Goal: Transaction & Acquisition: Book appointment/travel/reservation

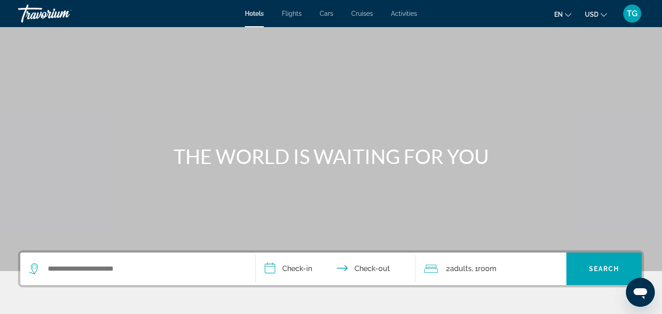
click at [570, 18] on button "en English Español Français Italiano Português русский" at bounding box center [562, 14] width 17 height 13
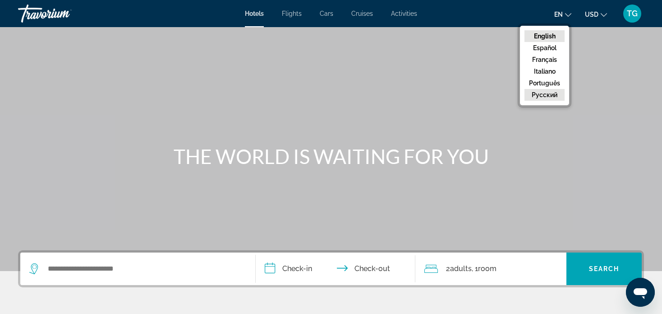
click at [552, 94] on button "русский" at bounding box center [545, 95] width 40 height 12
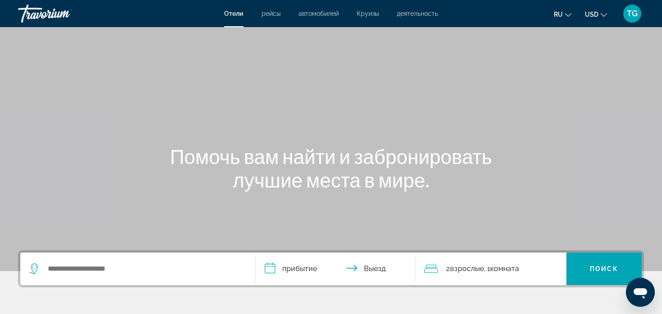
drag, startPoint x: 112, startPoint y: 29, endPoint x: 84, endPoint y: 46, distance: 32.4
click at [84, 46] on div "Main content" at bounding box center [331, 135] width 662 height 271
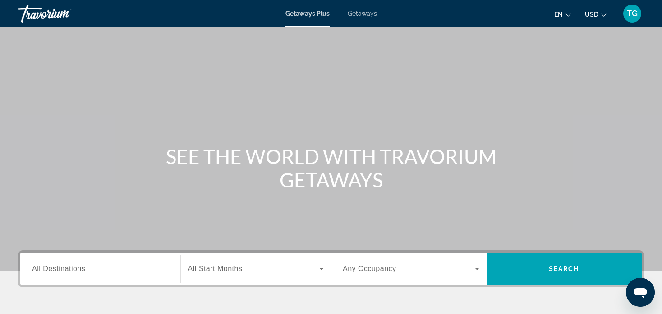
click at [568, 14] on icon "Change language" at bounding box center [568, 15] width 6 height 6
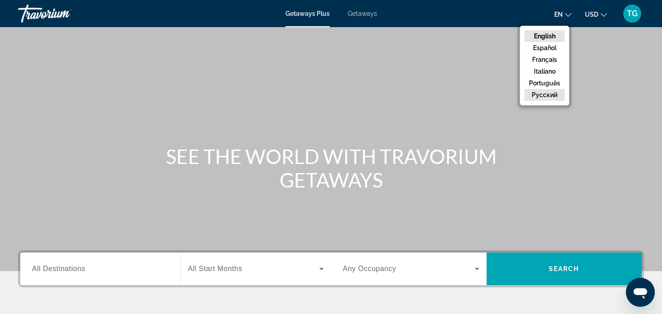
click at [554, 91] on button "русский" at bounding box center [545, 95] width 40 height 12
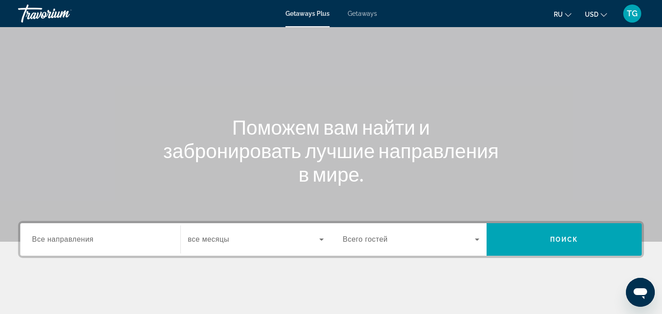
scroll to position [45, 0]
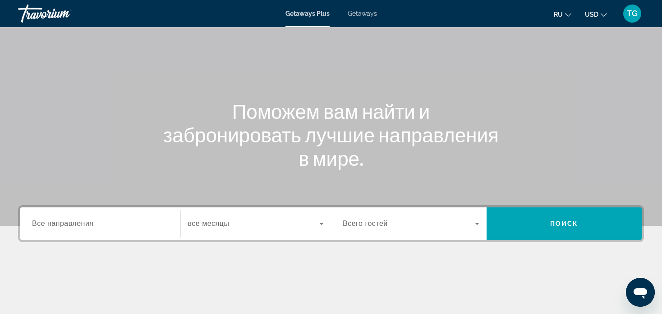
click at [111, 222] on input "Destination Все направления" at bounding box center [100, 223] width 137 height 11
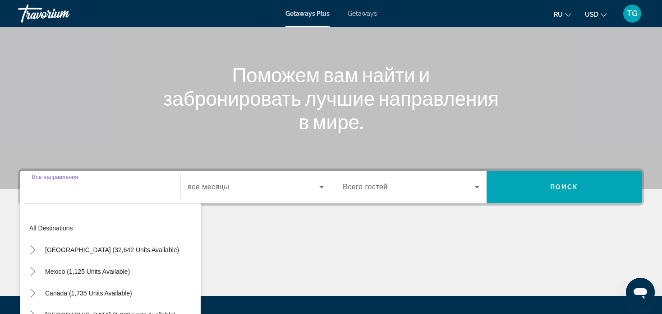
scroll to position [174, 0]
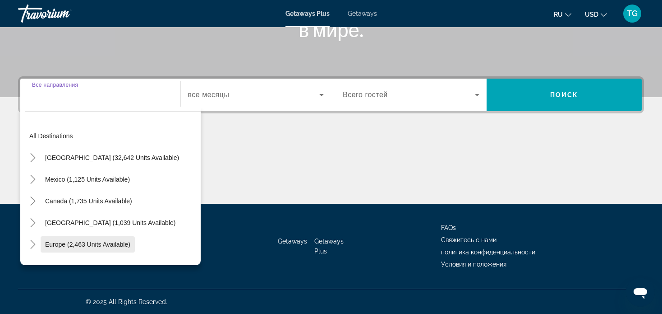
click at [116, 244] on span "Europe (2,463 units available)" at bounding box center [87, 243] width 85 height 7
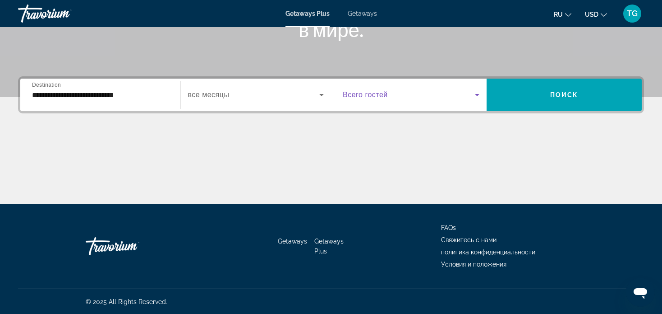
click at [477, 95] on icon "Search widget" at bounding box center [477, 95] width 5 height 2
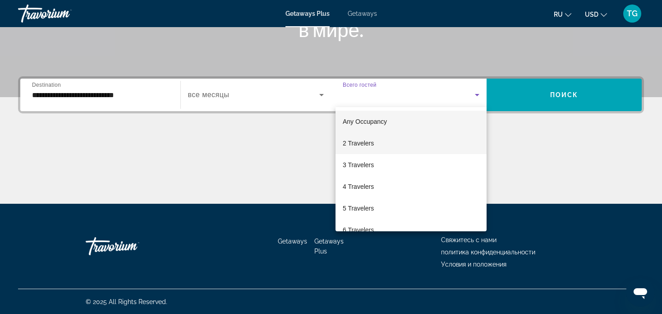
click at [430, 140] on mat-option "2 Travelers" at bounding box center [411, 143] width 151 height 22
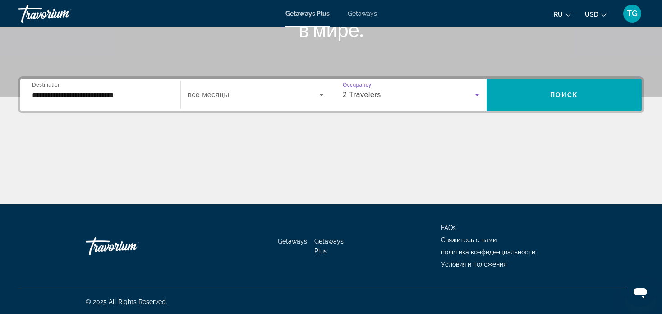
click at [167, 97] on input "**********" at bounding box center [100, 95] width 137 height 11
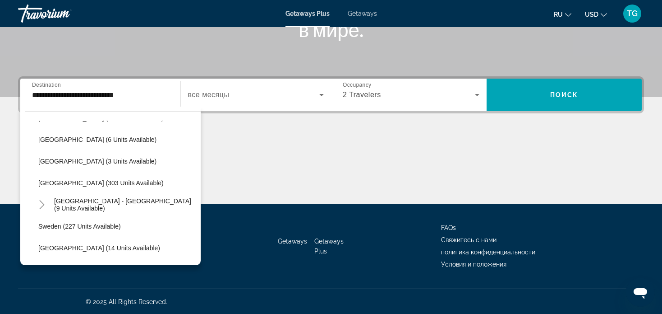
scroll to position [379, 0]
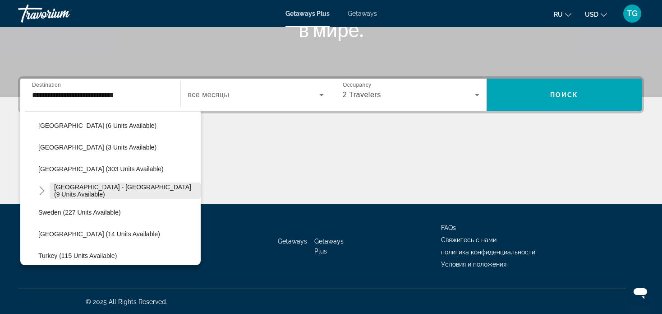
click at [106, 190] on span "[GEOGRAPHIC_DATA] - [GEOGRAPHIC_DATA] (9 units available)" at bounding box center [125, 190] width 142 height 14
type input "**********"
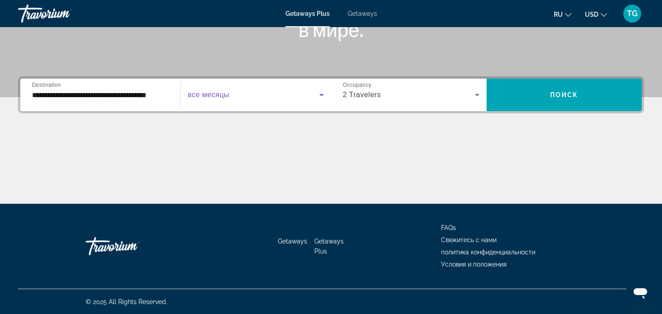
click at [320, 94] on icon "Search widget" at bounding box center [321, 94] width 11 height 11
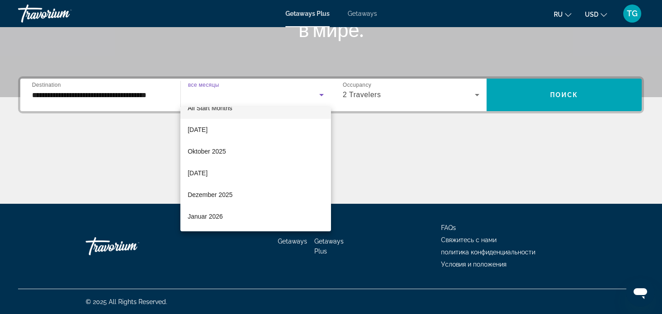
scroll to position [18, 0]
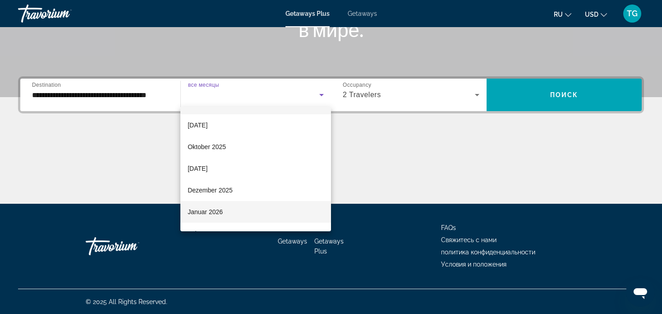
click at [245, 212] on mat-option "Januar 2026" at bounding box center [255, 212] width 151 height 22
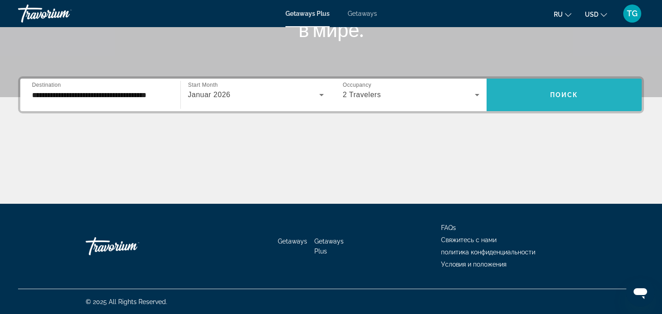
click at [555, 97] on span "Поиск" at bounding box center [564, 94] width 28 height 7
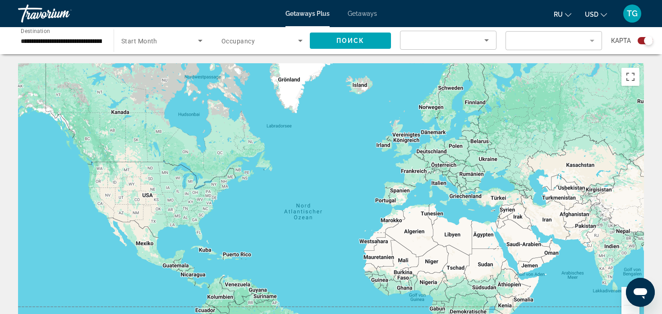
drag, startPoint x: 482, startPoint y: 152, endPoint x: 479, endPoint y: 179, distance: 27.2
click at [479, 179] on div "Main content" at bounding box center [331, 198] width 626 height 271
click at [363, 13] on span "Getaways" at bounding box center [362, 13] width 29 height 7
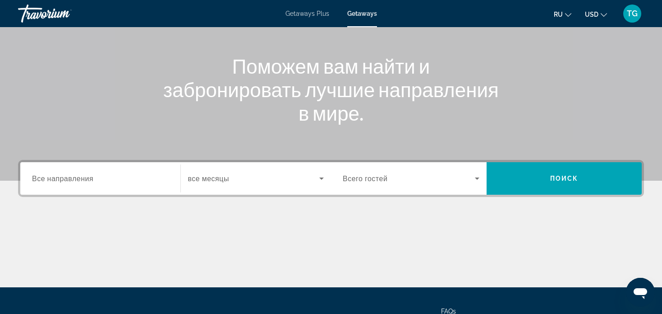
click at [141, 179] on input "Destination Все направления" at bounding box center [100, 178] width 137 height 11
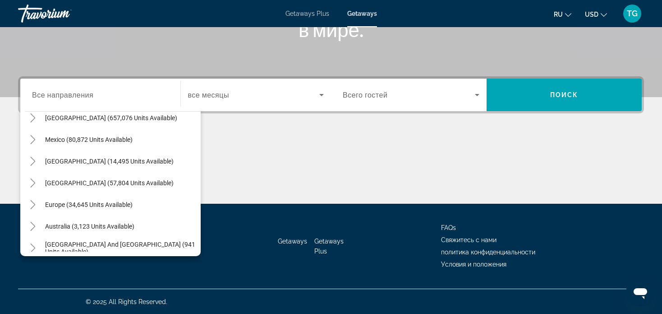
scroll to position [42, 0]
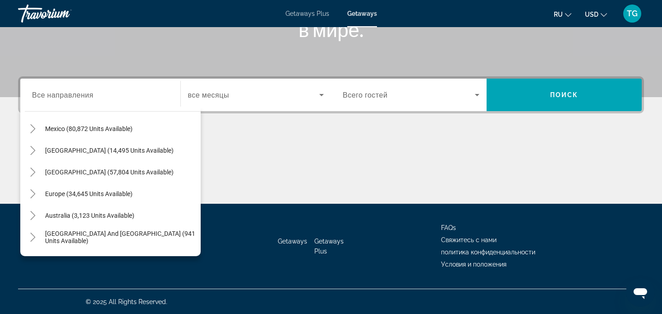
click at [115, 198] on span "Search widget" at bounding box center [121, 194] width 160 height 22
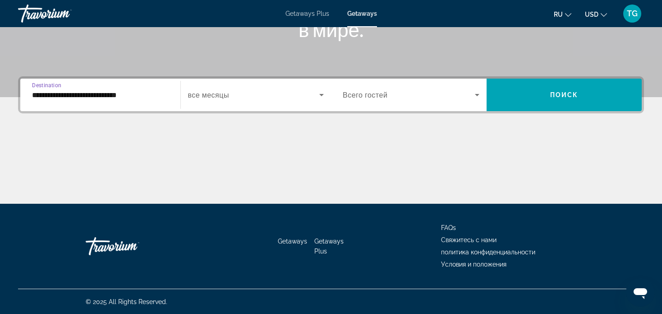
click at [151, 98] on input "**********" at bounding box center [100, 95] width 137 height 11
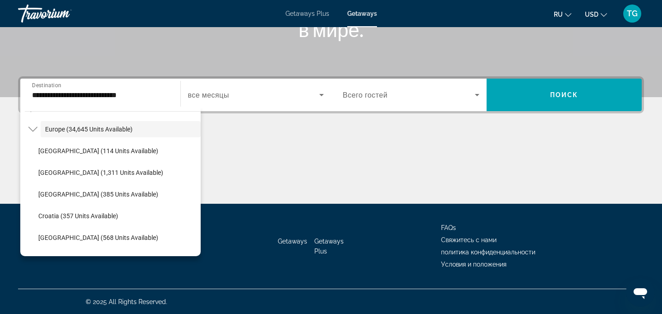
scroll to position [0, 0]
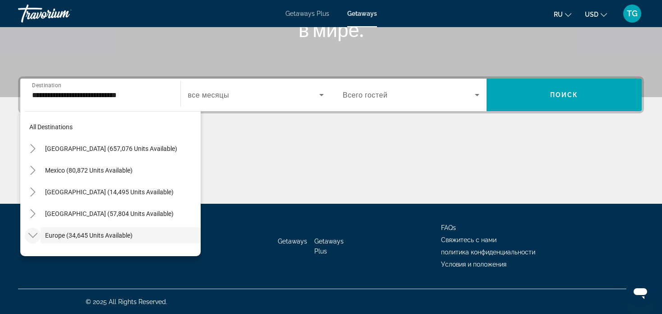
click at [34, 237] on icon "Toggle Europe (34,645 units available)" at bounding box center [32, 235] width 9 height 9
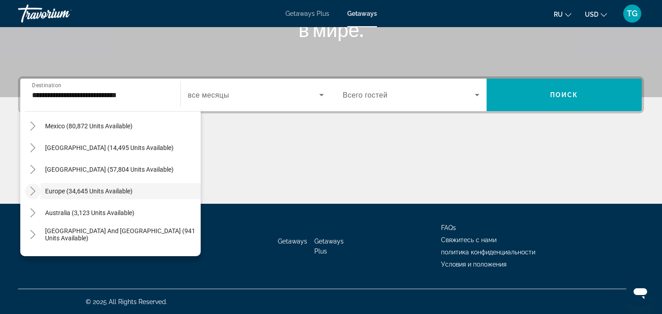
scroll to position [38, 0]
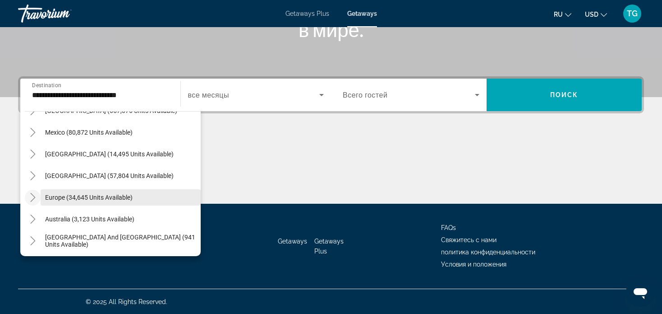
click at [109, 194] on span "Europe (34,645 units available)" at bounding box center [89, 197] width 88 height 7
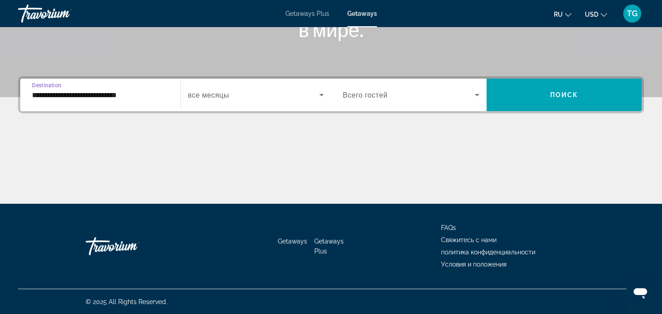
click at [150, 97] on input "**********" at bounding box center [100, 95] width 137 height 11
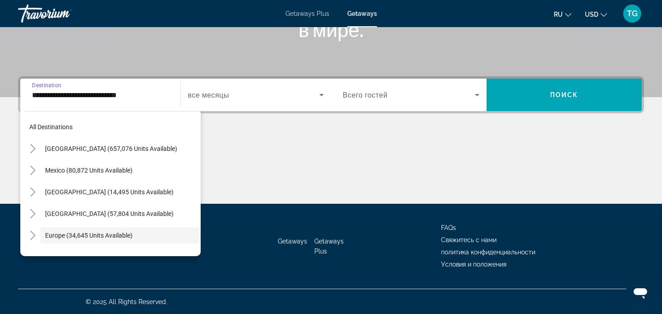
scroll to position [54, 0]
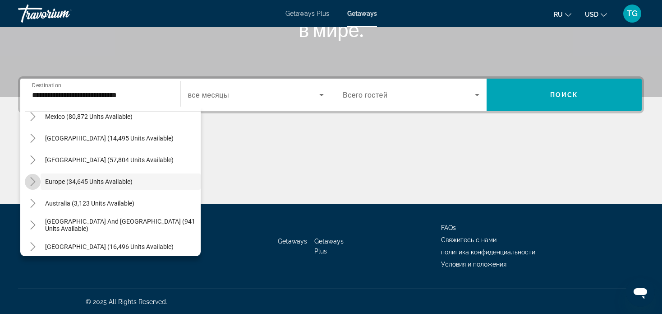
click at [34, 182] on icon "Toggle Europe (34,645 units available)" at bounding box center [32, 181] width 9 height 9
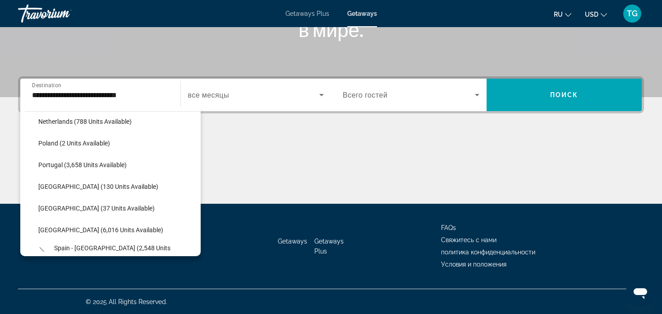
scroll to position [402, 0]
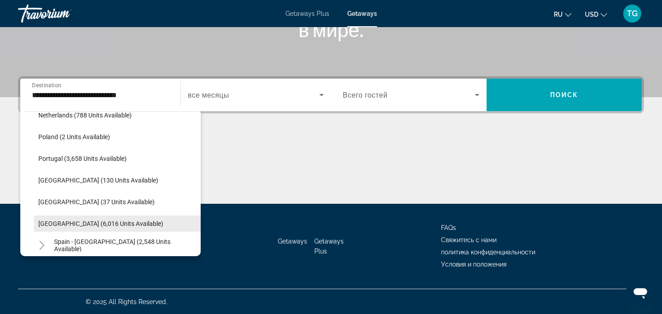
click at [99, 226] on span "[GEOGRAPHIC_DATA] (6,016 units available)" at bounding box center [100, 223] width 125 height 7
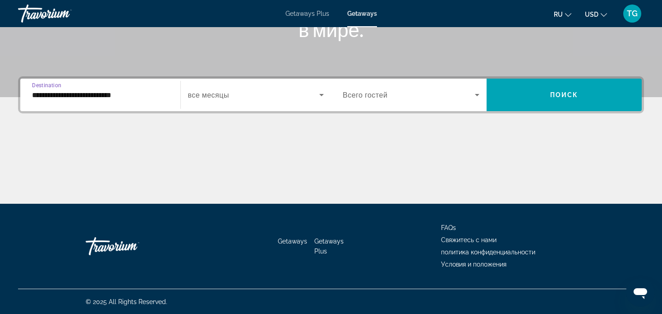
click at [134, 95] on input "**********" at bounding box center [100, 95] width 137 height 11
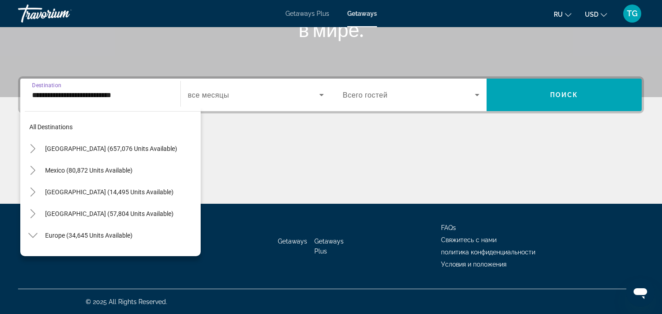
scroll to position [443, 0]
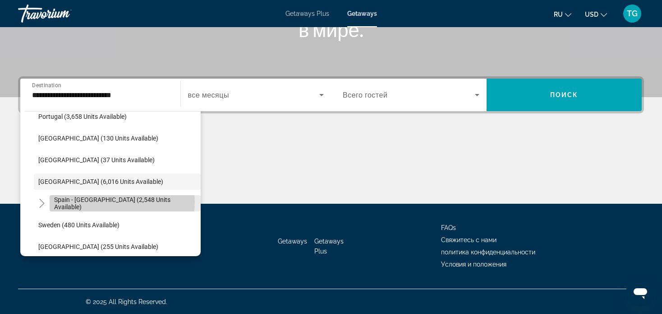
click at [120, 201] on span "Spain - [GEOGRAPHIC_DATA] (2,548 units available)" at bounding box center [125, 203] width 142 height 14
type input "**********"
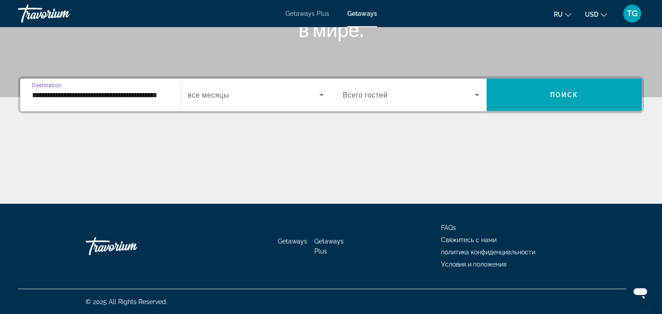
click at [321, 96] on icon "Search widget" at bounding box center [321, 94] width 11 height 11
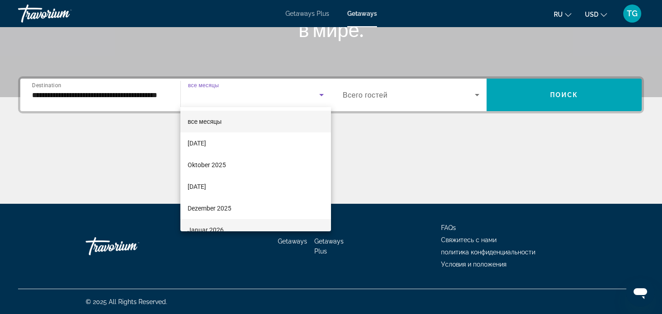
click at [269, 226] on mat-option "Januar 2026" at bounding box center [255, 230] width 151 height 22
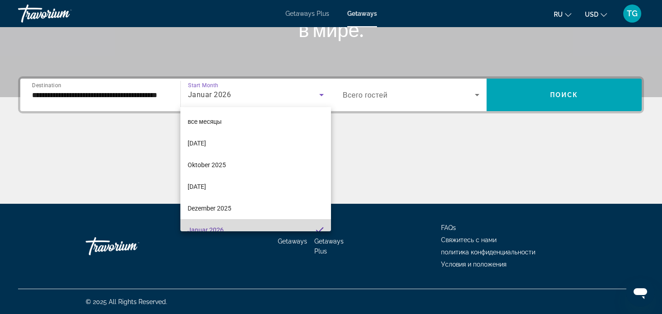
scroll to position [0, 0]
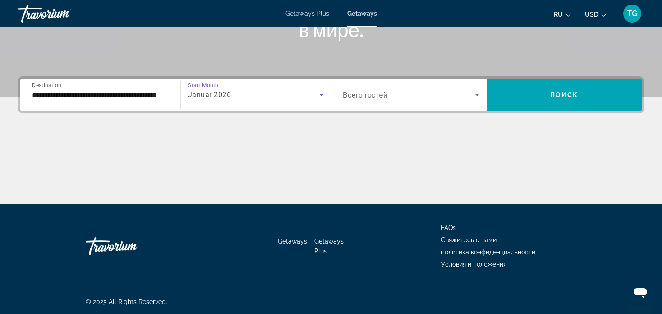
click at [479, 99] on icon "Search widget" at bounding box center [477, 94] width 11 height 11
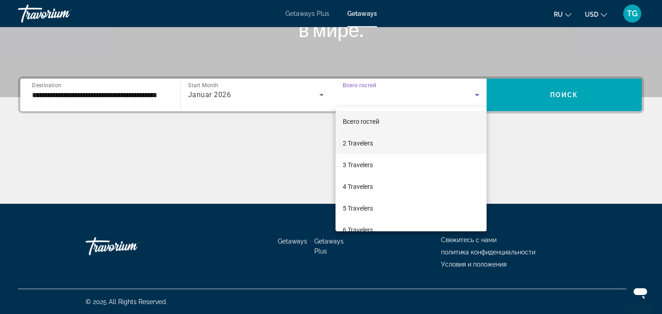
click at [443, 143] on mat-option "2 Travelers" at bounding box center [411, 143] width 151 height 22
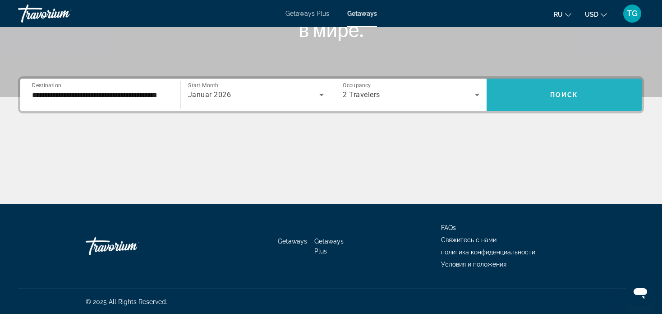
click at [537, 95] on span "Search widget" at bounding box center [565, 95] width 156 height 22
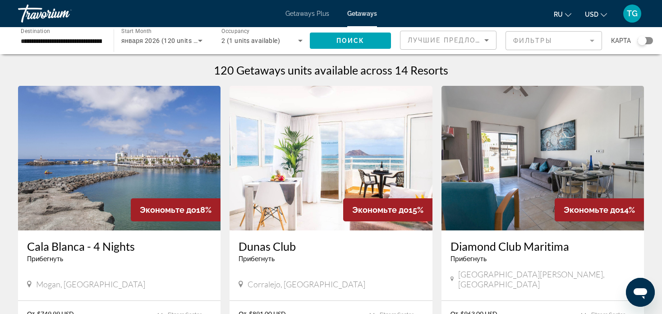
click at [164, 142] on img "Main content" at bounding box center [119, 158] width 203 height 144
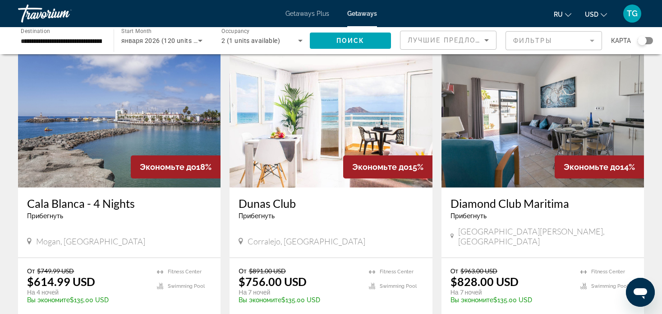
scroll to position [90, 0]
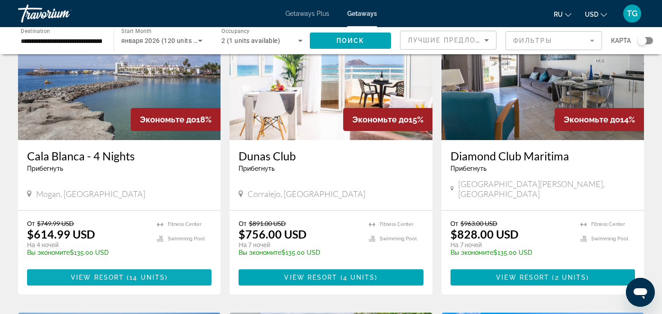
click at [111, 273] on span "View Resort" at bounding box center [97, 276] width 53 height 7
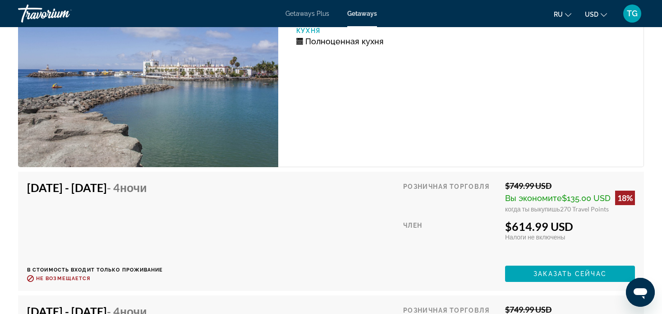
scroll to position [1759, 0]
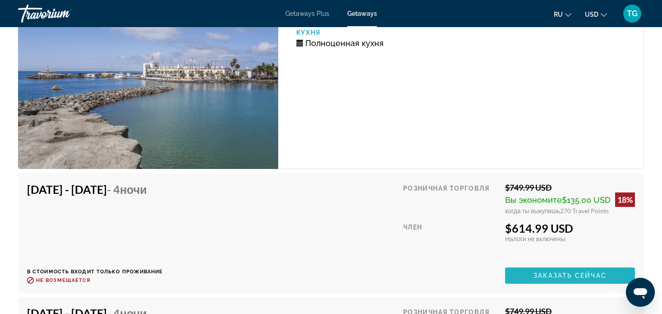
click at [570, 272] on span "Заказать сейчас" at bounding box center [570, 275] width 73 height 7
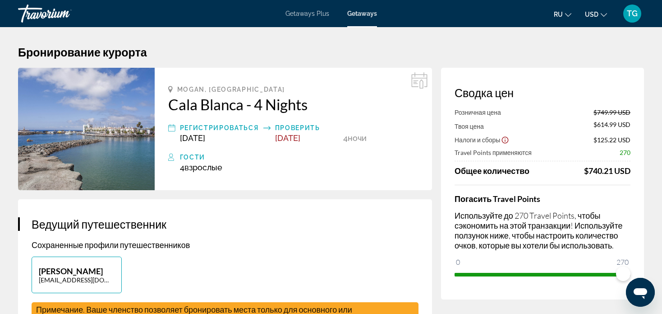
click at [604, 16] on icon "Change currency" at bounding box center [604, 15] width 6 height 4
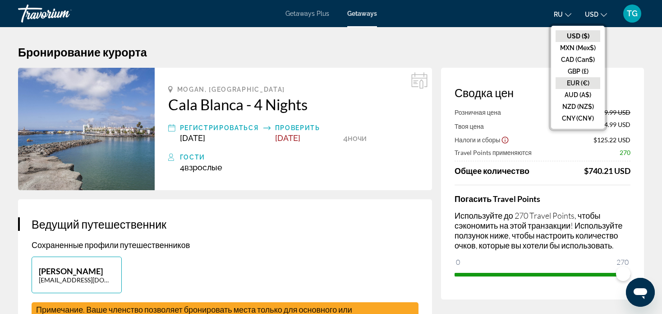
click at [591, 79] on button "EUR (€)" at bounding box center [578, 83] width 45 height 12
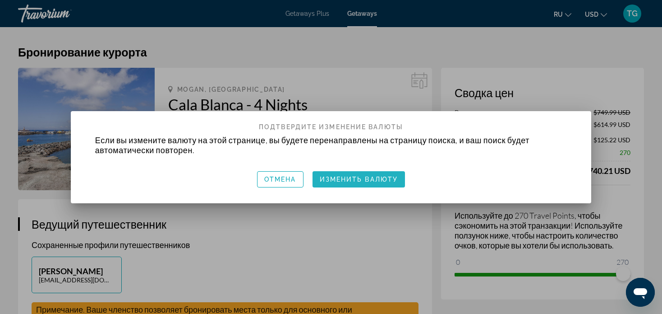
click at [372, 183] on span "button" at bounding box center [359, 179] width 93 height 22
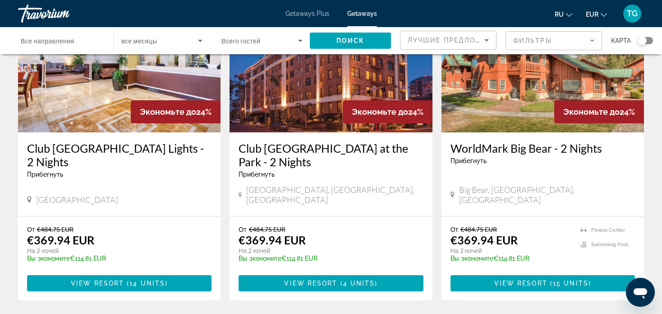
scroll to position [586, 0]
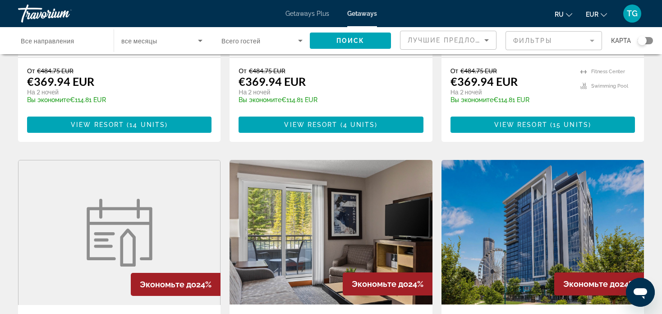
click at [364, 13] on span "Getaways" at bounding box center [362, 13] width 30 height 7
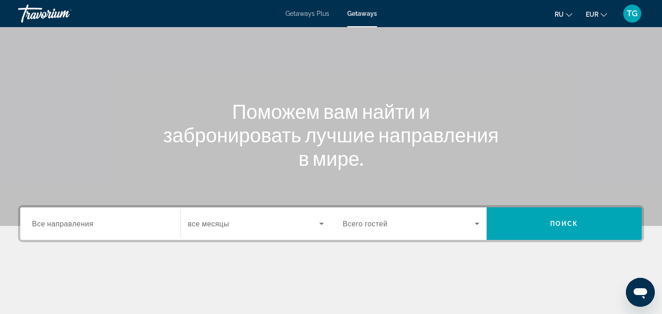
click at [155, 215] on div "Search widget" at bounding box center [100, 224] width 137 height 26
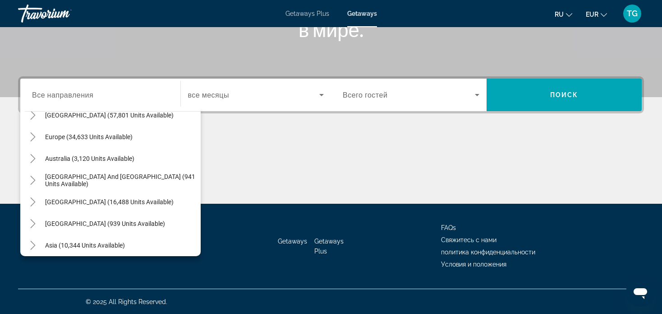
scroll to position [92, 0]
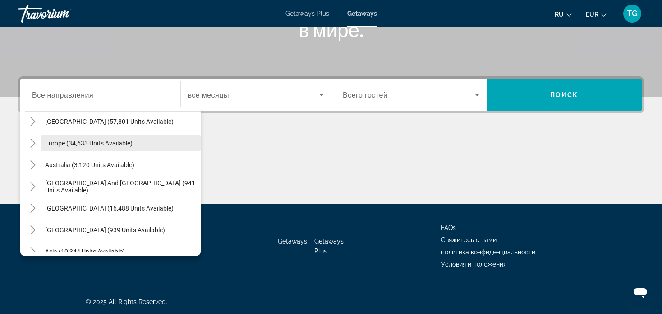
click at [105, 146] on span "Search widget" at bounding box center [121, 143] width 160 height 22
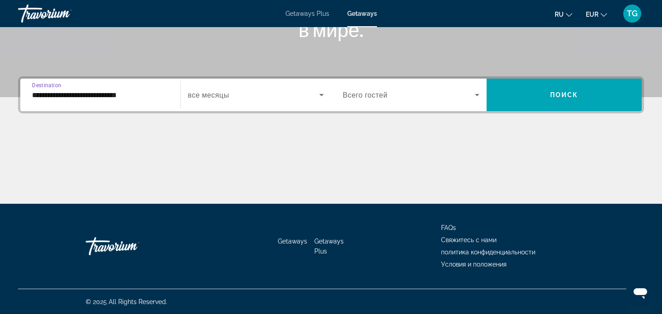
click at [142, 97] on input "**********" at bounding box center [100, 95] width 137 height 11
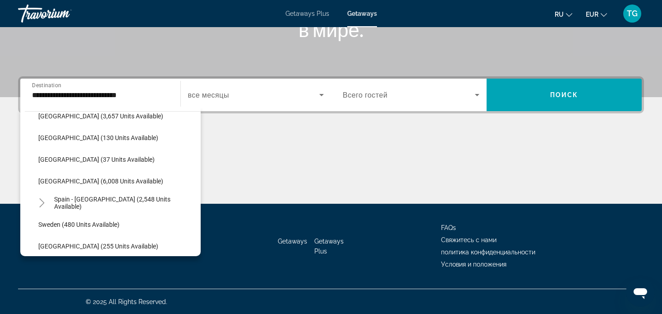
scroll to position [451, 0]
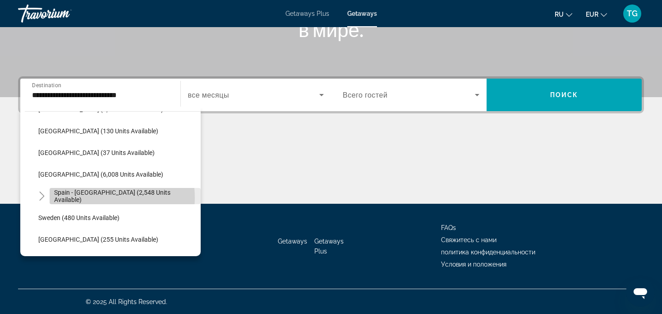
click at [94, 197] on span "Spain - [GEOGRAPHIC_DATA] (2,548 units available)" at bounding box center [125, 196] width 142 height 14
type input "**********"
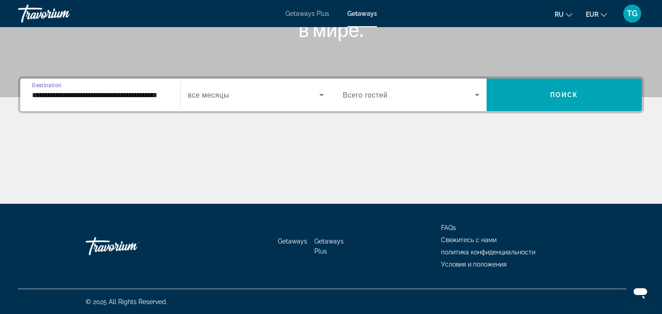
click at [318, 93] on icon "Search widget" at bounding box center [321, 94] width 11 height 11
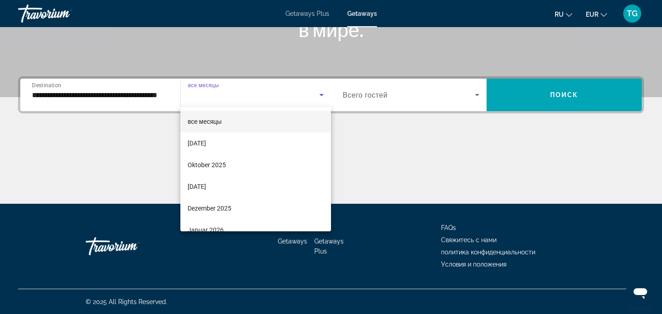
scroll to position [18, 0]
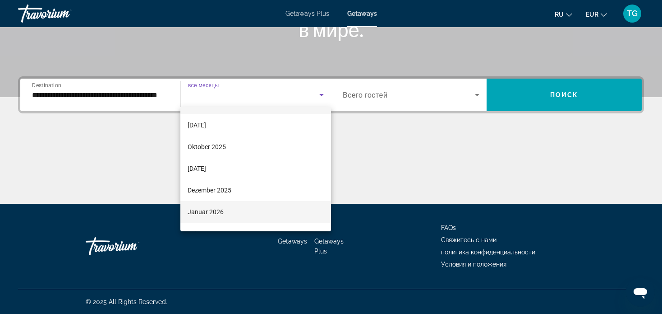
click at [269, 215] on mat-option "Januar 2026" at bounding box center [255, 212] width 151 height 22
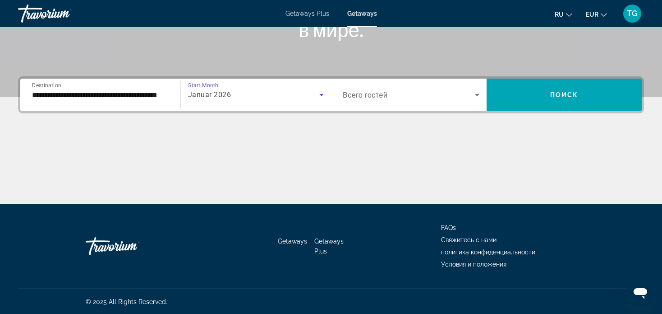
click at [480, 97] on icon "Search widget" at bounding box center [477, 94] width 11 height 11
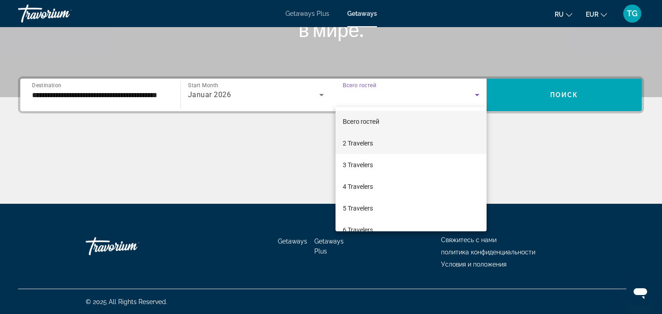
click at [434, 145] on mat-option "2 Travelers" at bounding box center [411, 143] width 151 height 22
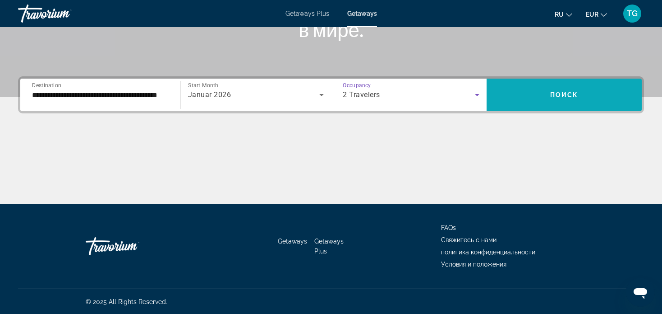
click at [548, 94] on span "Search widget" at bounding box center [565, 95] width 156 height 22
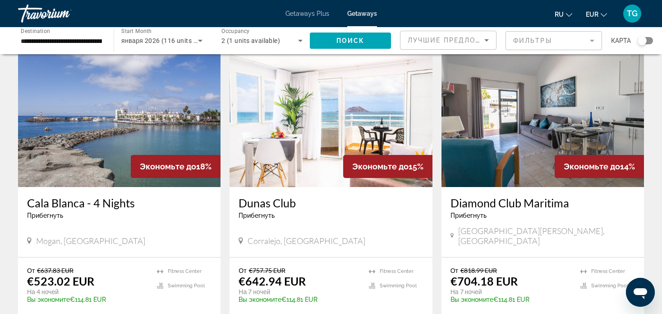
scroll to position [90, 0]
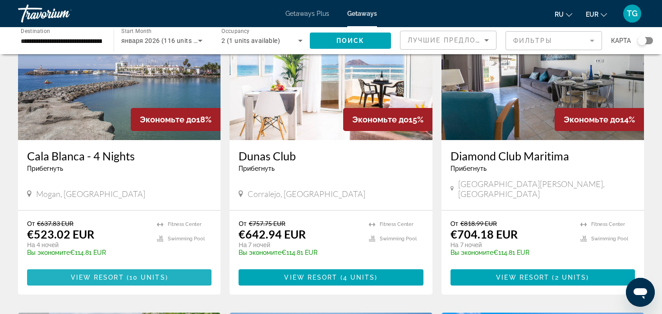
click at [127, 273] on span "( 10 units )" at bounding box center [146, 276] width 44 height 7
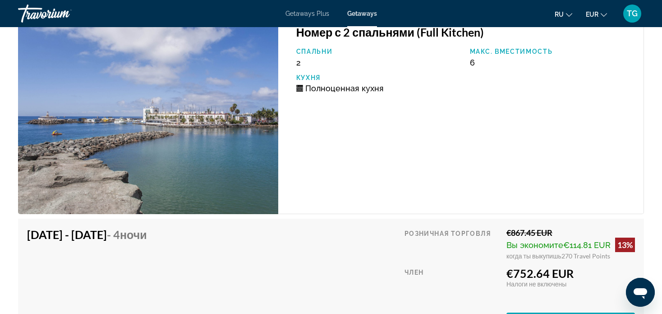
scroll to position [1850, 0]
